Goal: Navigation & Orientation: Find specific page/section

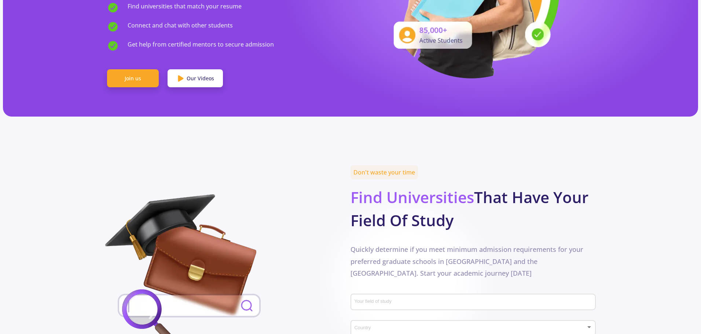
scroll to position [293, 0]
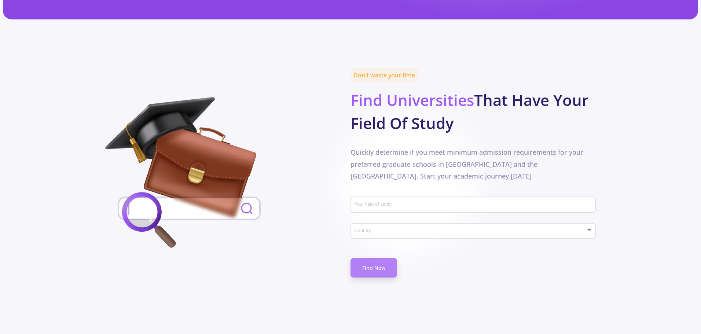
click at [361, 258] on link "Find Now" at bounding box center [374, 267] width 47 height 19
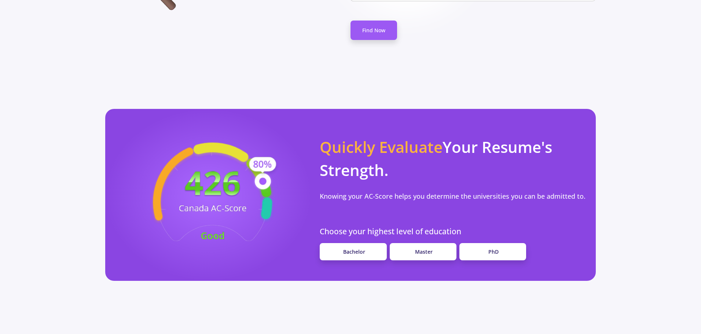
scroll to position [587, 0]
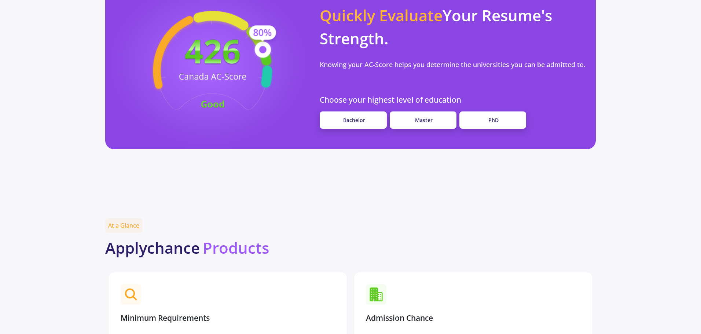
scroll to position [832, 0]
